Goal: Information Seeking & Learning: Find specific fact

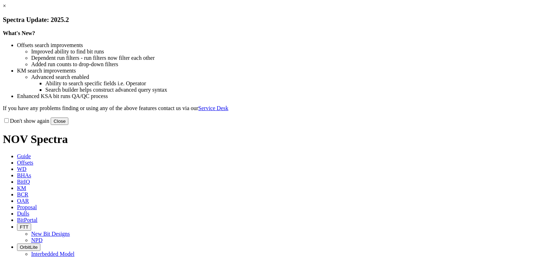
click at [6, 9] on link "×" at bounding box center [4, 6] width 3 height 6
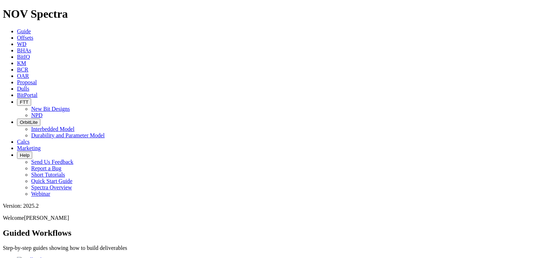
click at [239, 228] on h2 "Guided Workflows" at bounding box center [272, 233] width 538 height 10
click at [29, 86] on span "Dulls" at bounding box center [23, 89] width 12 height 6
click at [66, 252] on input "text" at bounding box center [34, 255] width 63 height 7
paste input "A301692"
type input "A301692"
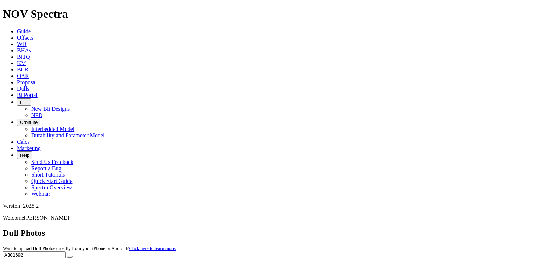
click at [70, 257] on icon "submit" at bounding box center [70, 257] width 0 height 0
click at [402, 228] on div "Dull Photos Want to upload Dull Photos directly from your iPhone or Android? Cl…" at bounding box center [272, 247] width 538 height 38
click at [66, 252] on input "A301692" at bounding box center [34, 255] width 63 height 7
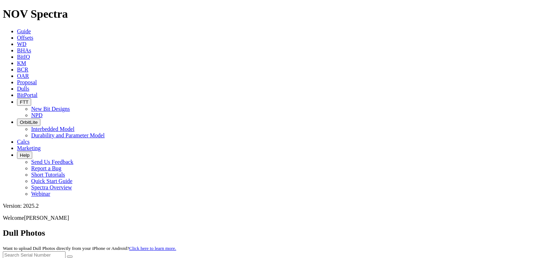
click at [66, 252] on input "text" at bounding box center [34, 255] width 63 height 7
paste input "A316270"
click at [73, 256] on button "submit" at bounding box center [70, 257] width 6 height 2
click at [66, 252] on input "A316270" at bounding box center [34, 255] width 63 height 7
paste input "a32005"
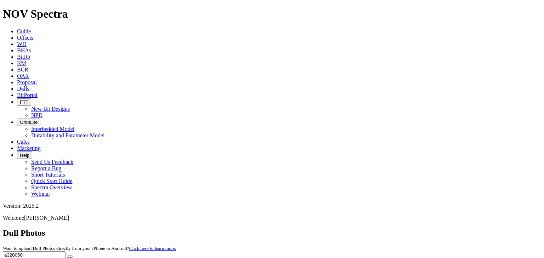
click at [70, 257] on icon "submit" at bounding box center [70, 257] width 0 height 0
click at [66, 252] on input "a320050" at bounding box center [34, 255] width 63 height 7
paste input "A31627"
click at [73, 256] on button "submit" at bounding box center [70, 257] width 6 height 2
click at [66, 252] on input "A316270" at bounding box center [34, 255] width 63 height 7
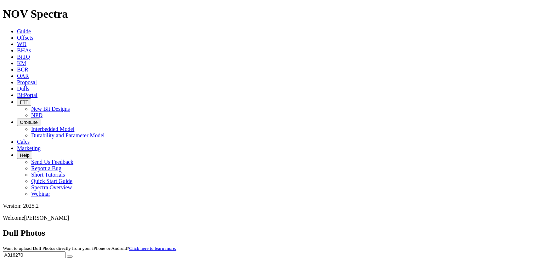
paste input "20681"
click at [70, 257] on icon "submit" at bounding box center [70, 257] width 0 height 0
click at [66, 252] on input "A320681" at bounding box center [34, 255] width 63 height 7
paste input "073"
click at [70, 257] on icon "submit" at bounding box center [70, 257] width 0 height 0
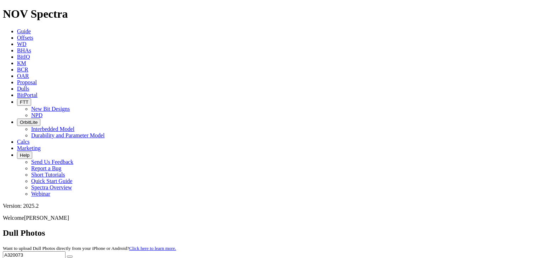
click at [66, 252] on input "A320073" at bounding box center [34, 255] width 63 height 7
paste input "178"
type input "A317873"
click at [73, 256] on button "submit" at bounding box center [70, 257] width 6 height 2
click at [66, 252] on input "A317873" at bounding box center [34, 255] width 63 height 7
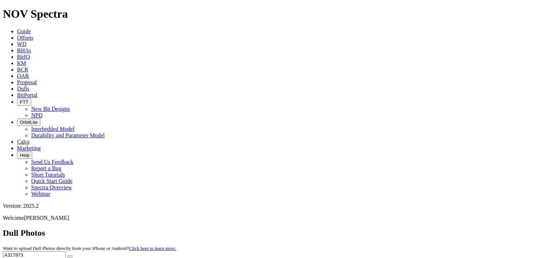
click at [66, 252] on input "A317873" at bounding box center [34, 255] width 63 height 7
